Goal: Task Accomplishment & Management: Manage account settings

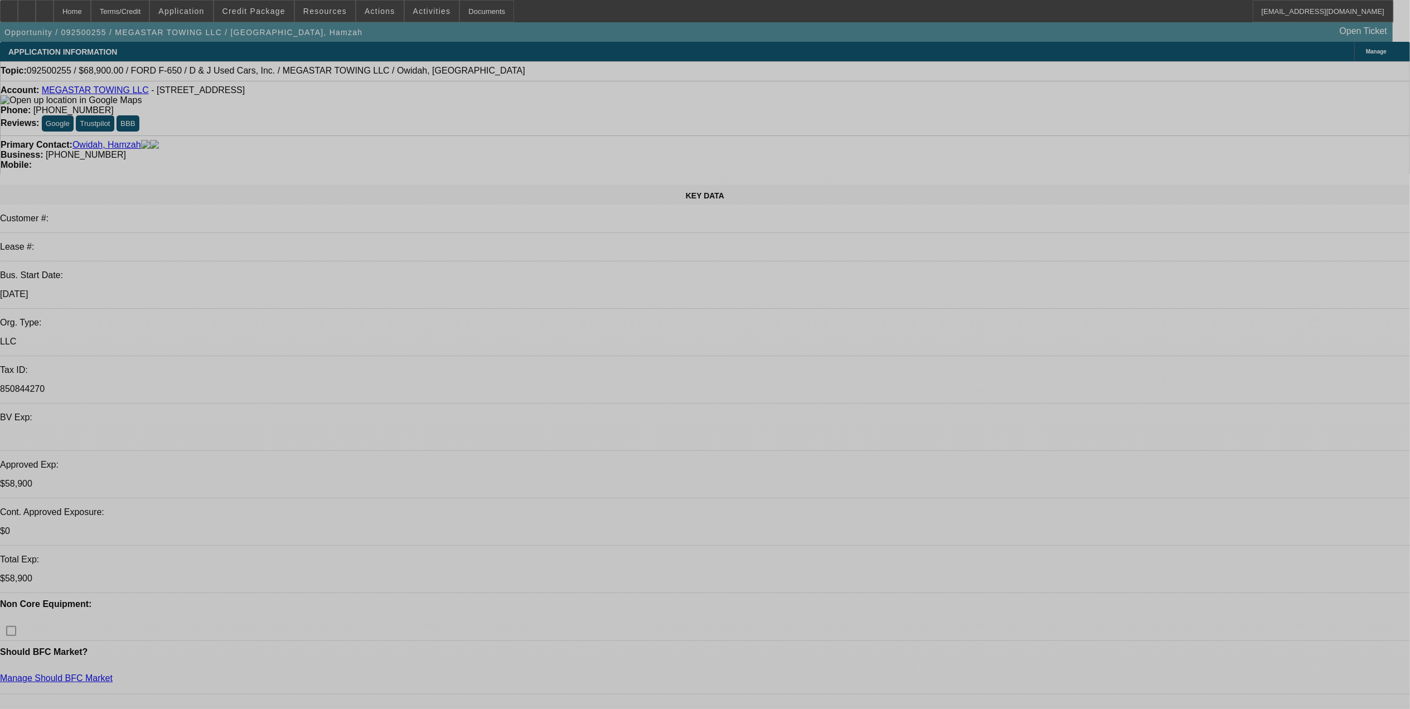
select select "0"
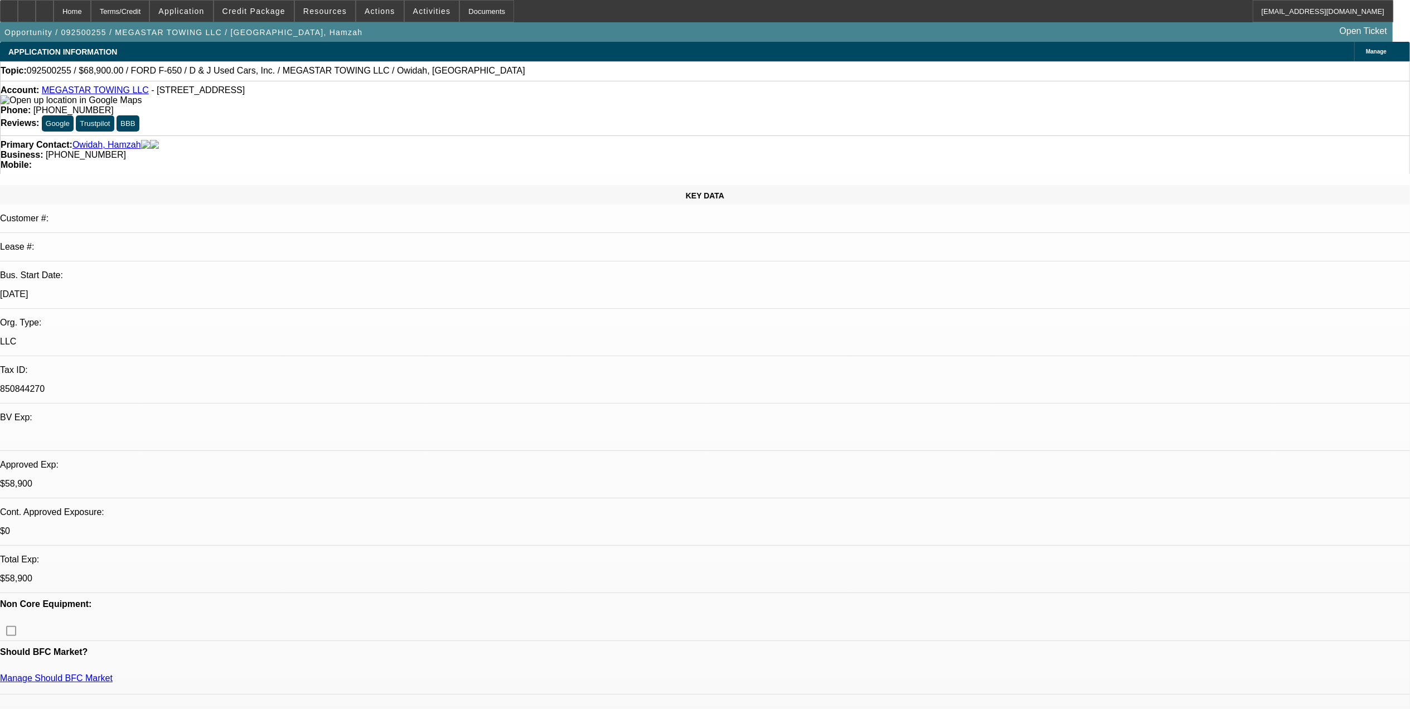
select select "0"
select select "0.1"
select select "0"
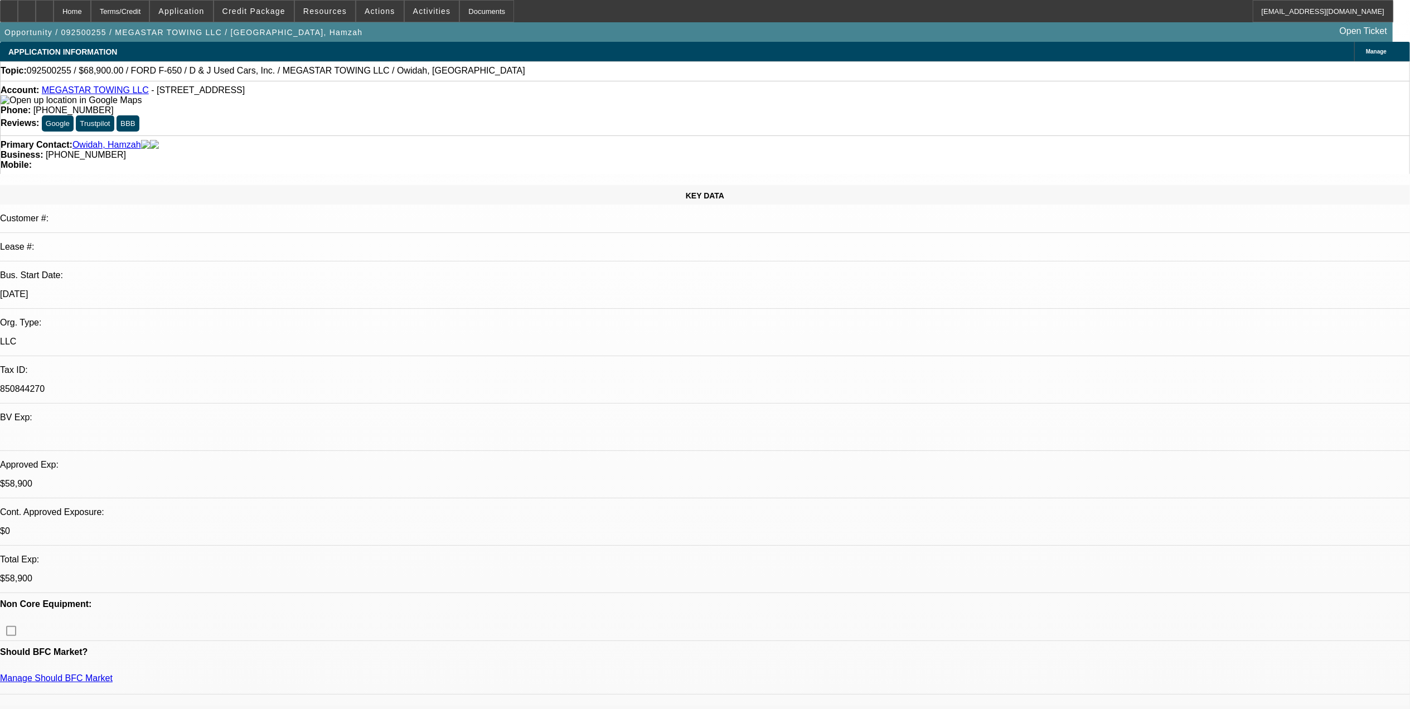
select select "2"
select select "0.1"
select select "0"
select select "2"
select select "0.1"
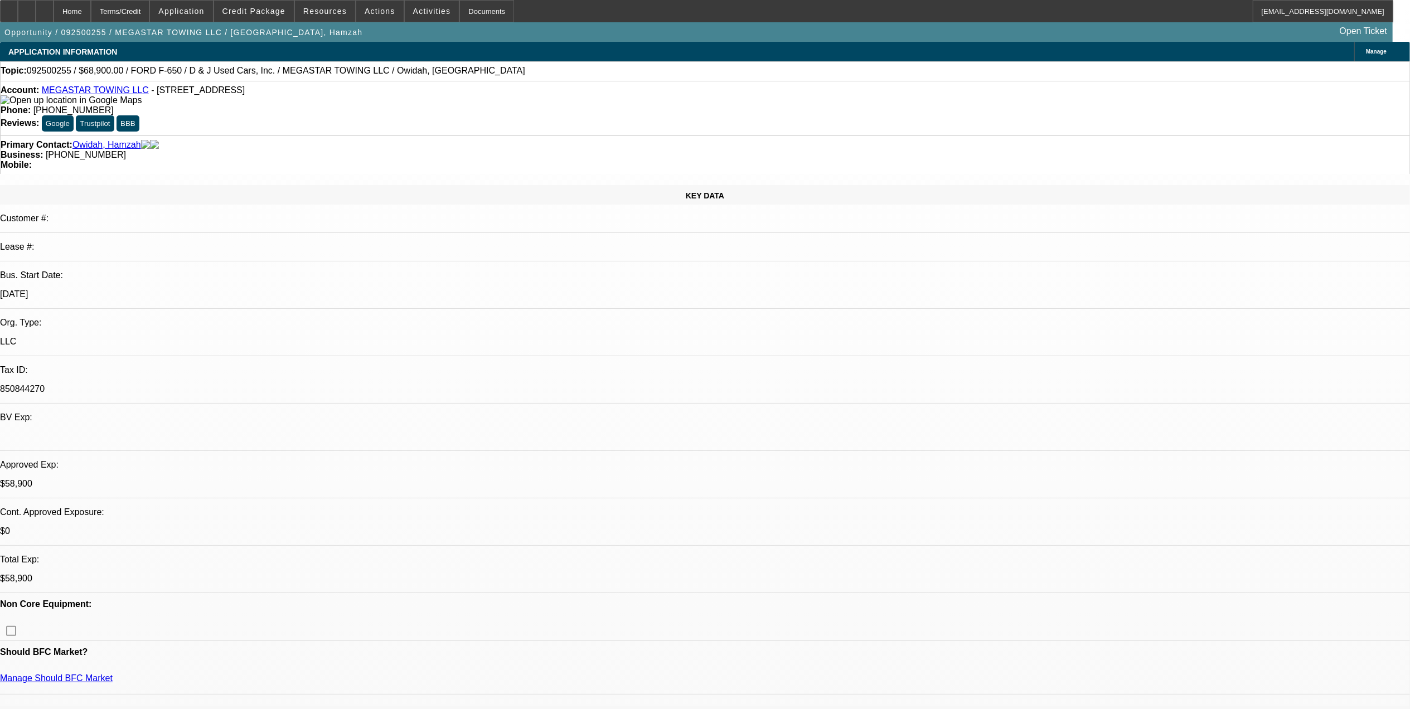
select select "1"
select select "6"
select select "1"
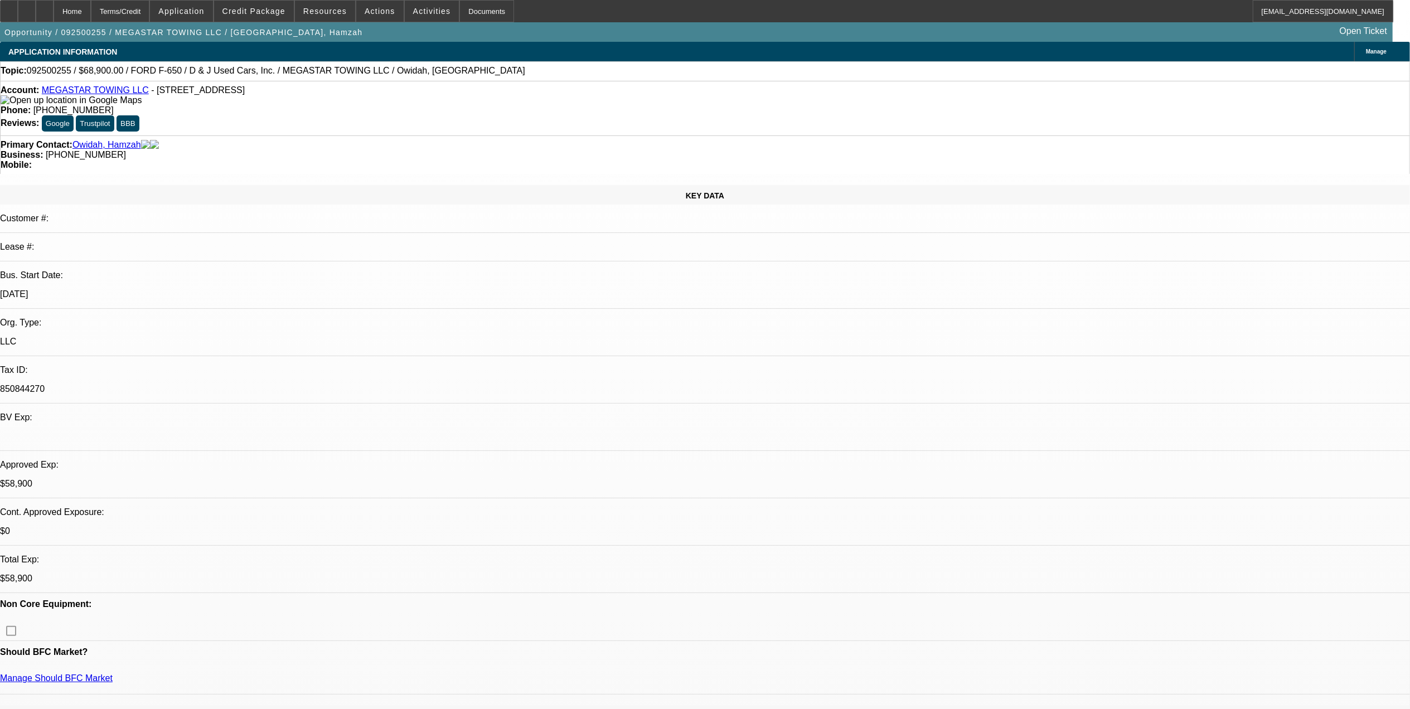
select select "4"
select select "1"
select select "2"
select select "4"
select select "1"
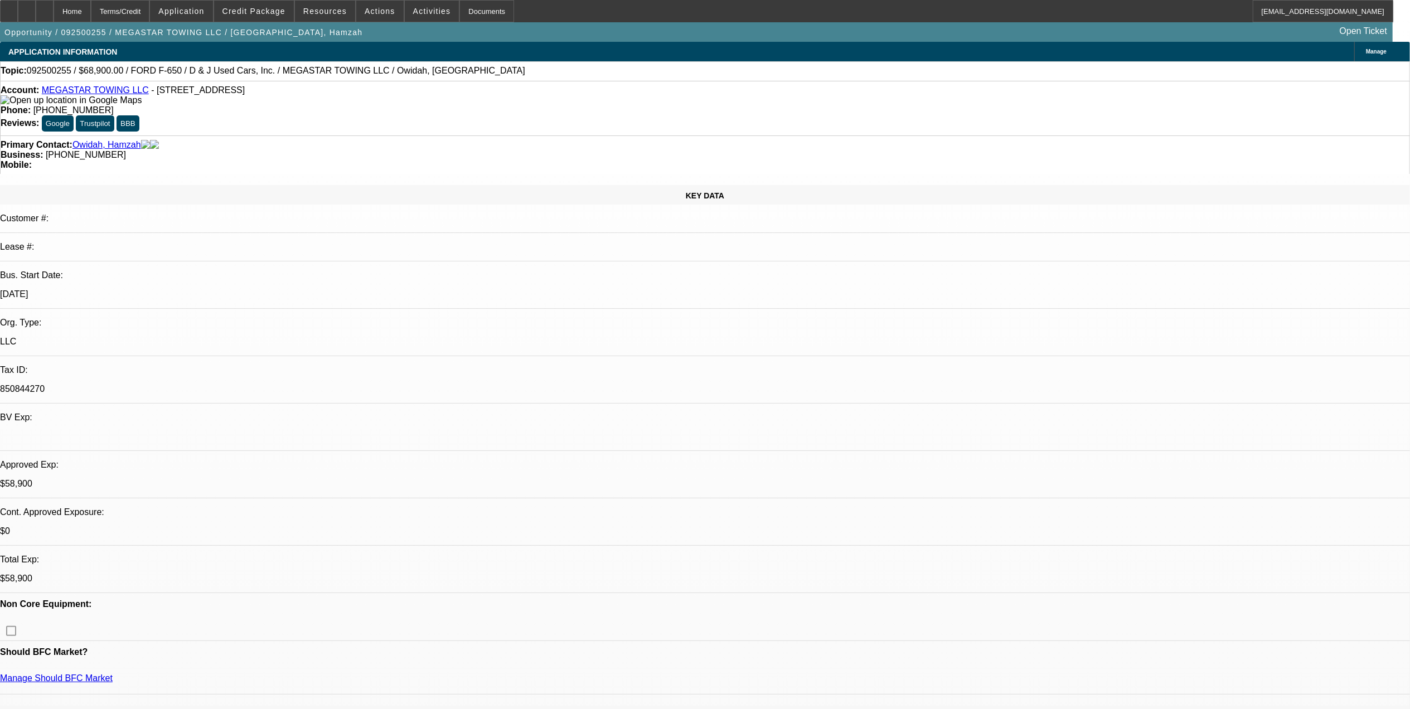
select select "2"
select select "4"
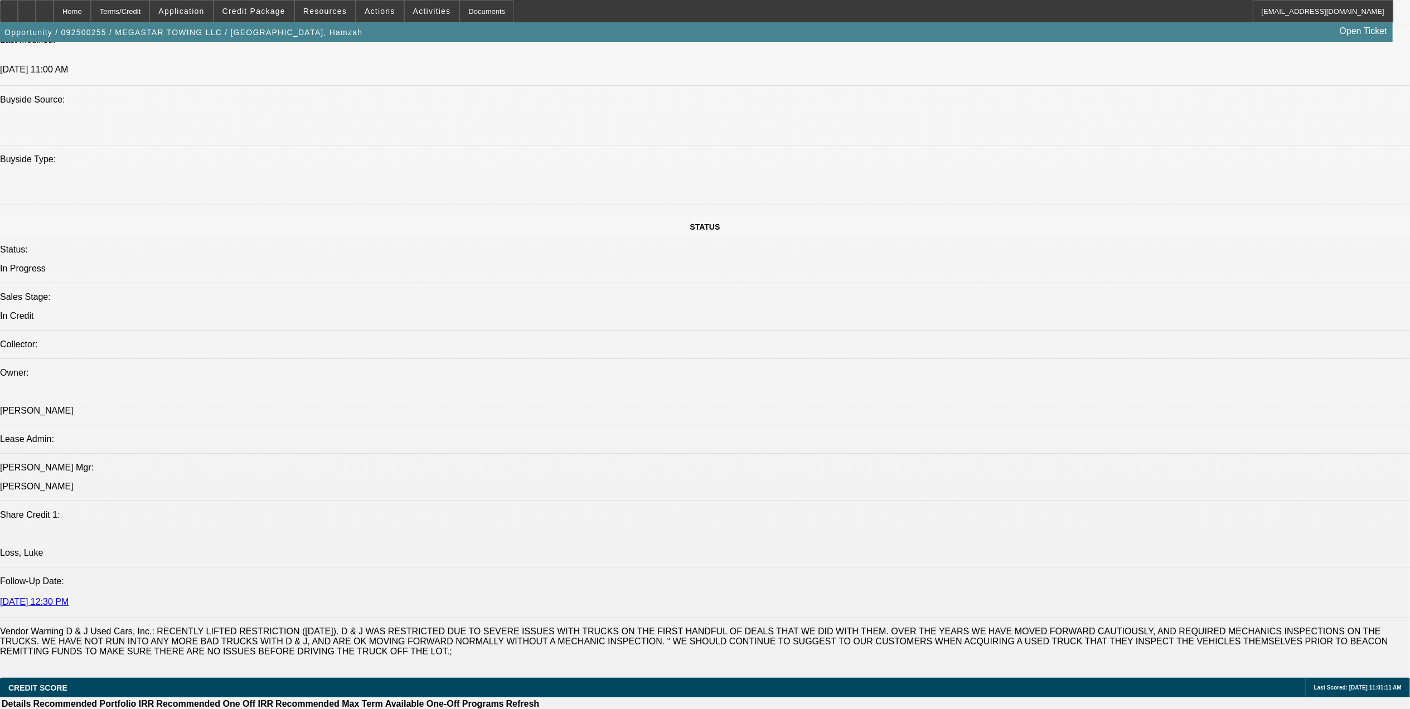
scroll to position [1561, 0]
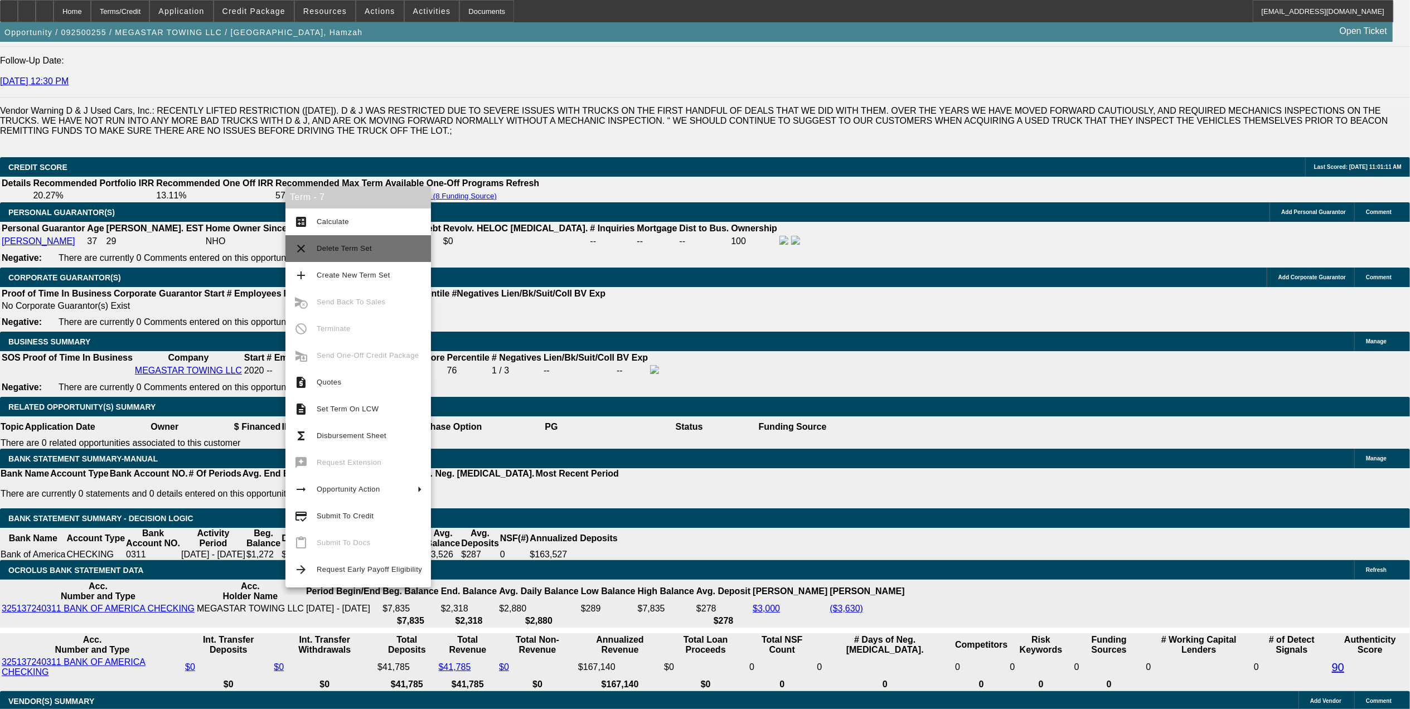
click at [381, 249] on span "Delete Term Set" at bounding box center [369, 248] width 105 height 13
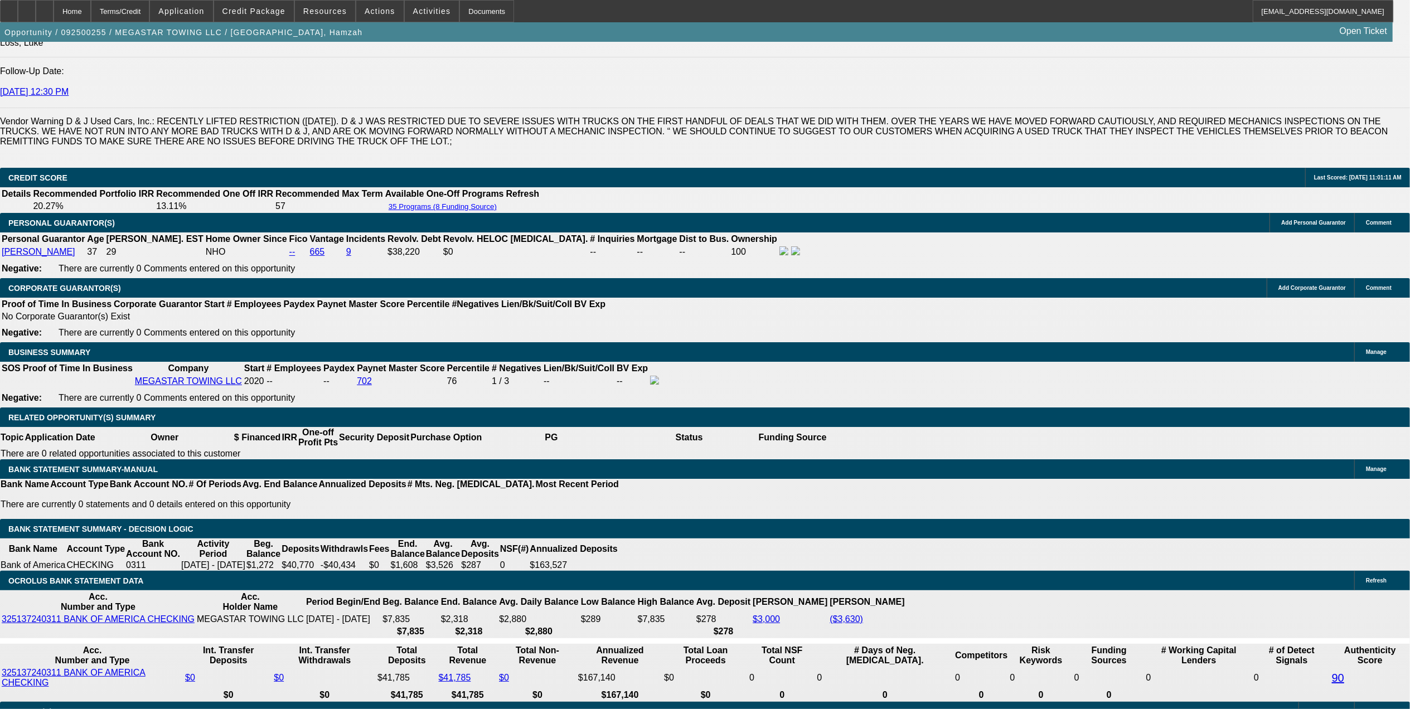
select select "0"
select select "0.1"
select select "0"
select select "2"
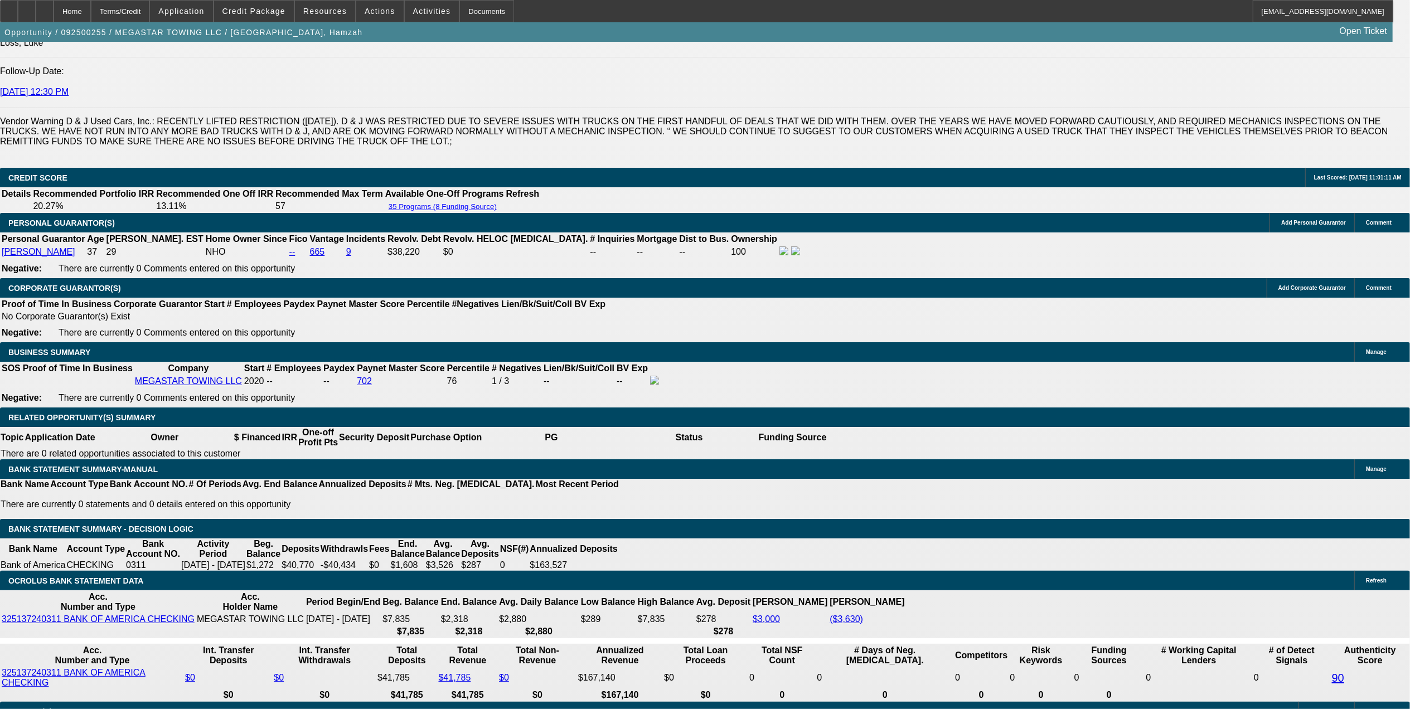
select select "0.1"
select select "0"
select select "2"
select select "0.1"
select select "0"
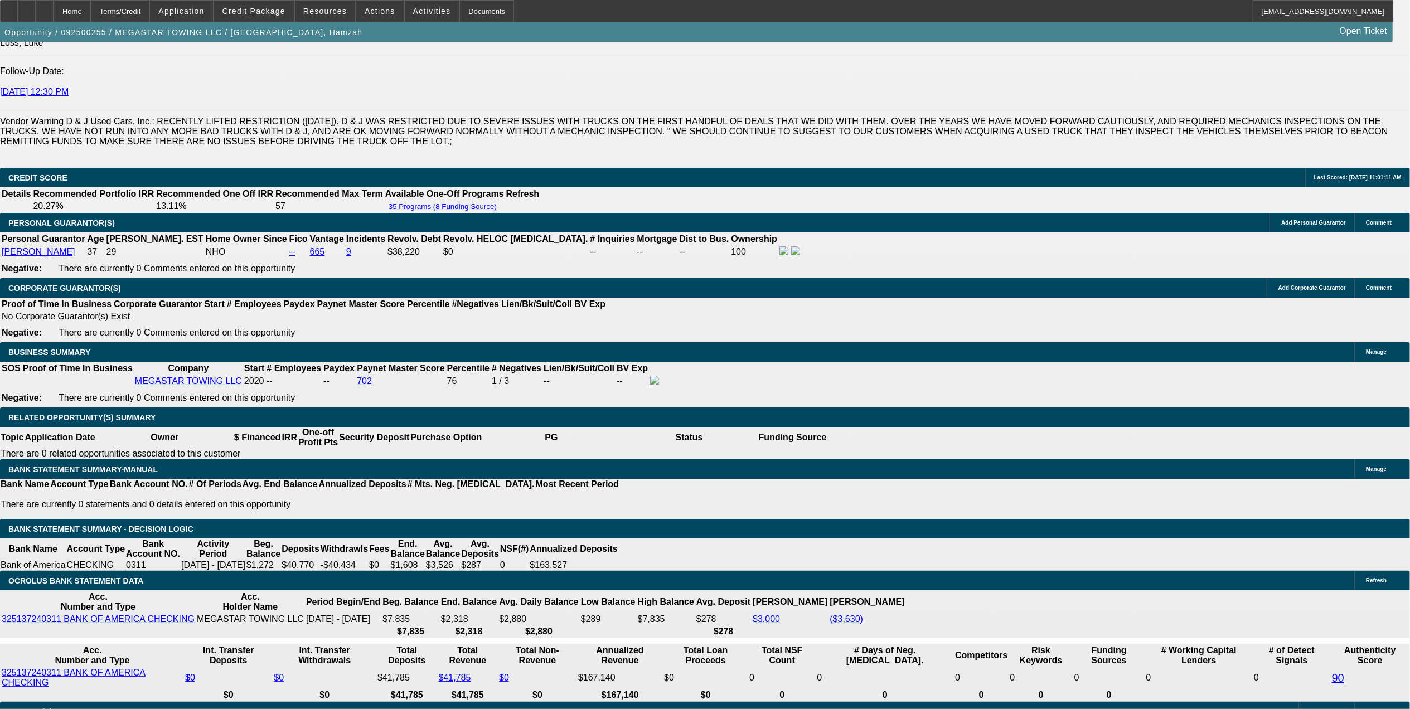
select select "0"
select select "0.1"
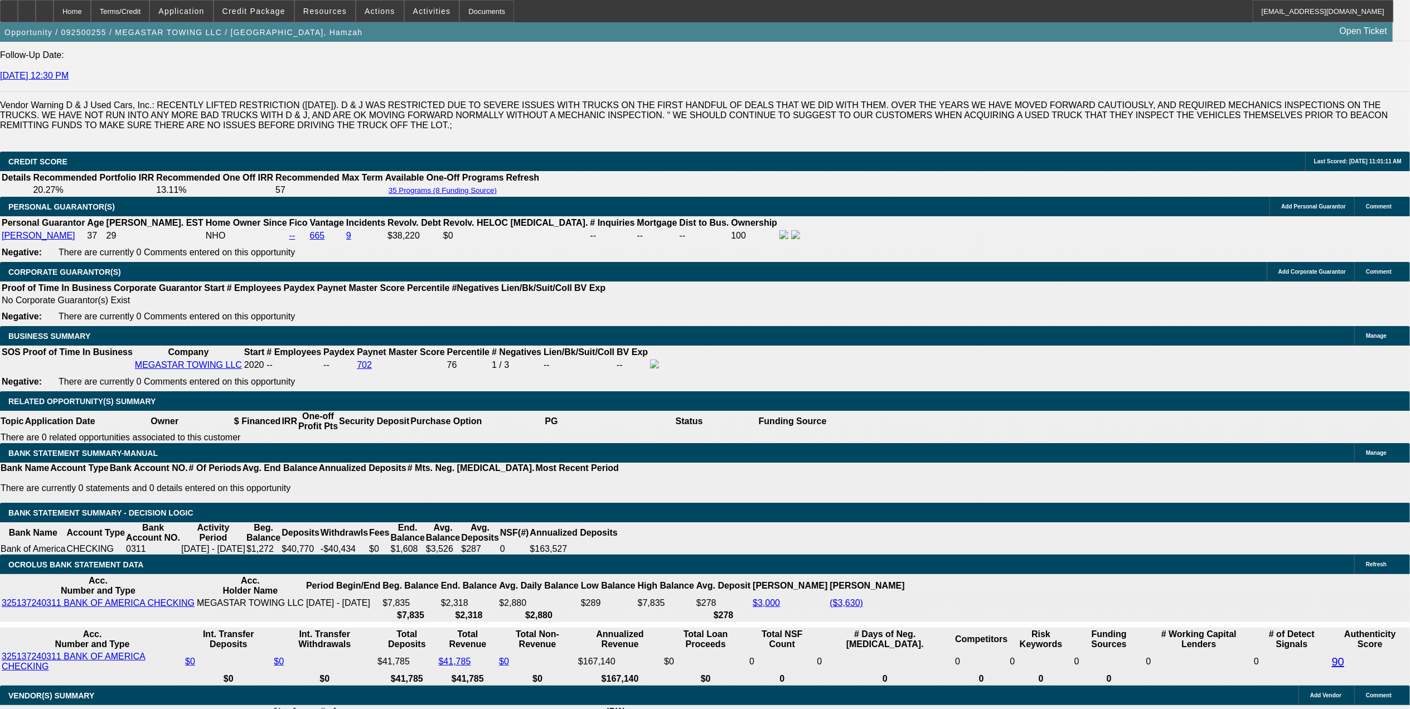
select select "1"
select select "4"
select select "1"
select select "2"
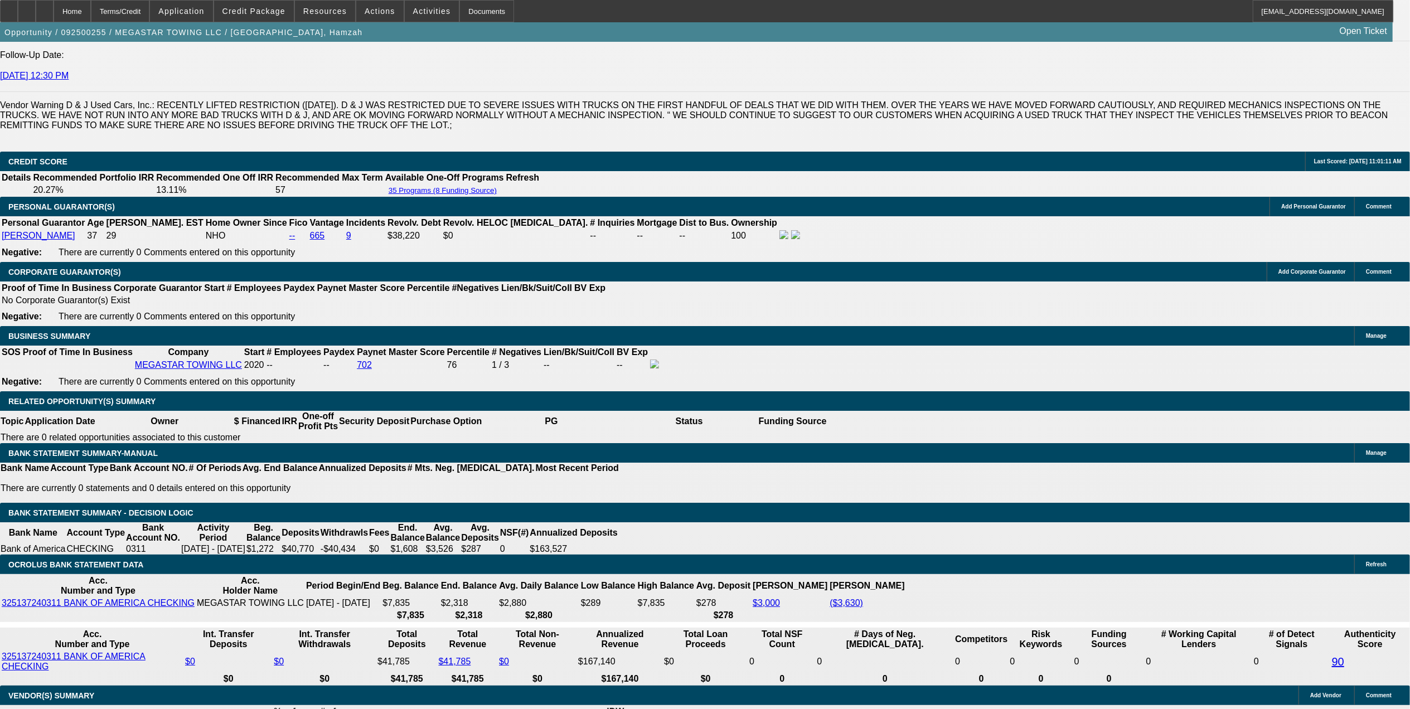
select select "4"
select select "1"
select select "2"
select select "4"
select select "1"
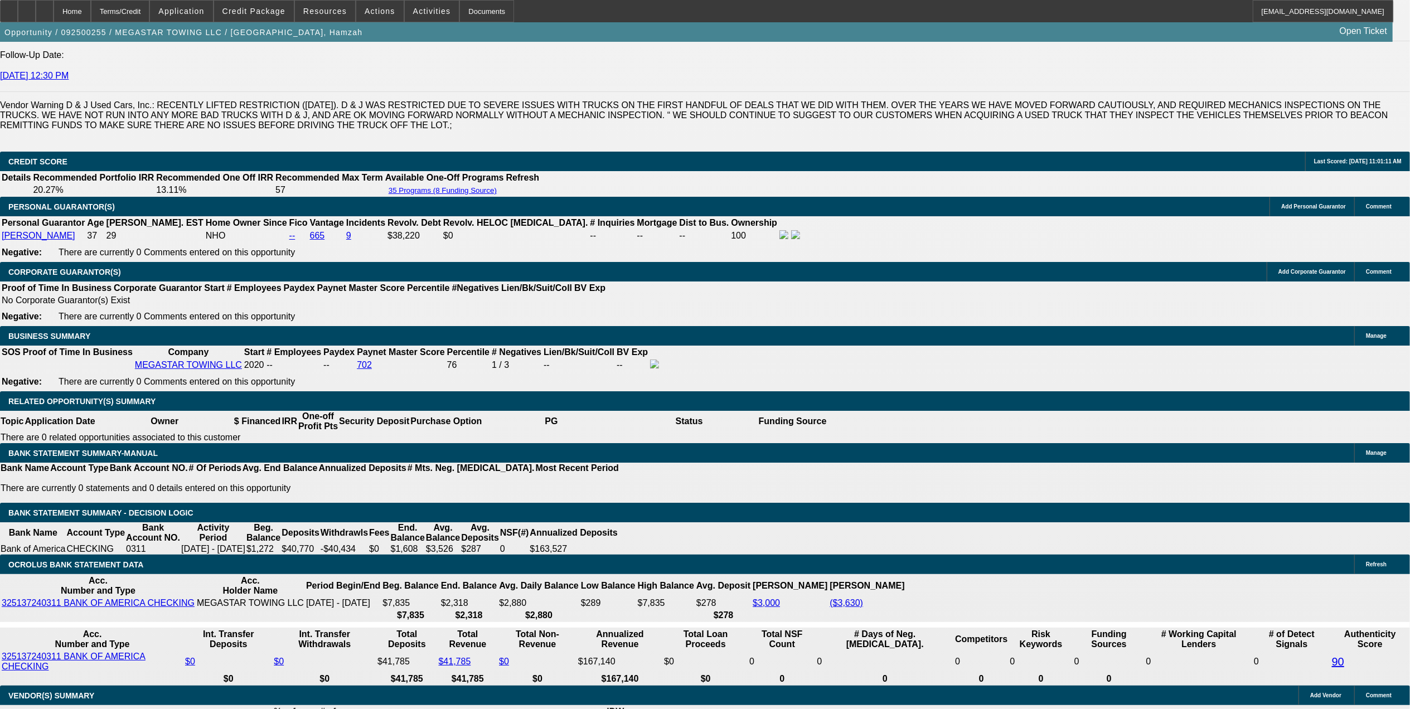
select select "1"
select select "4"
